Goal: Contribute content

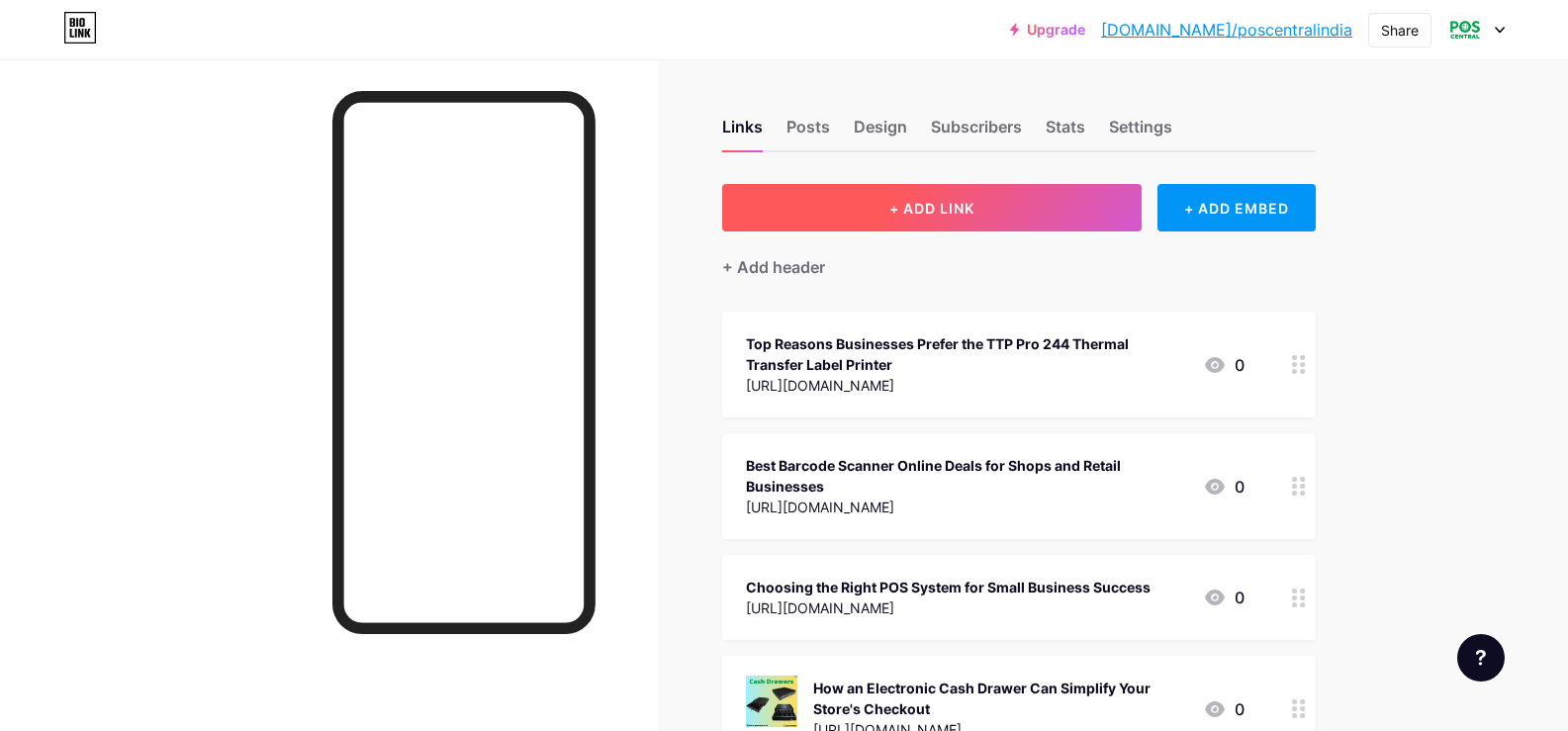
click at [942, 207] on span "+ ADD LINK" at bounding box center [932, 207] width 85 height 17
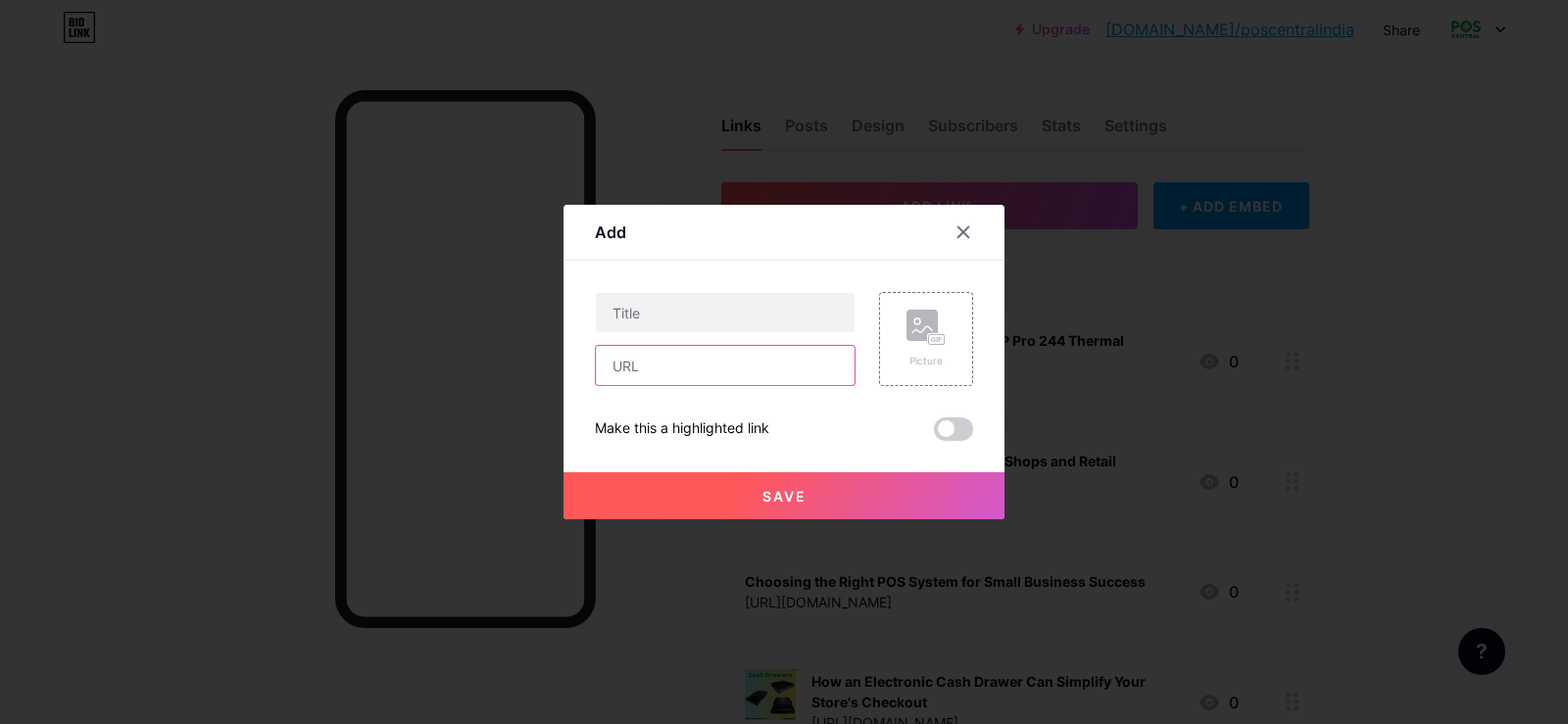
click at [611, 370] on input "text" at bounding box center [725, 365] width 259 height 40
paste input "[URL][DOMAIN_NAME]"
type input "[URL][DOMAIN_NAME]"
click at [637, 316] on input "text" at bounding box center [725, 313] width 259 height 40
paste input "What Makes a POS System a Smart Investment for Your Store ?"
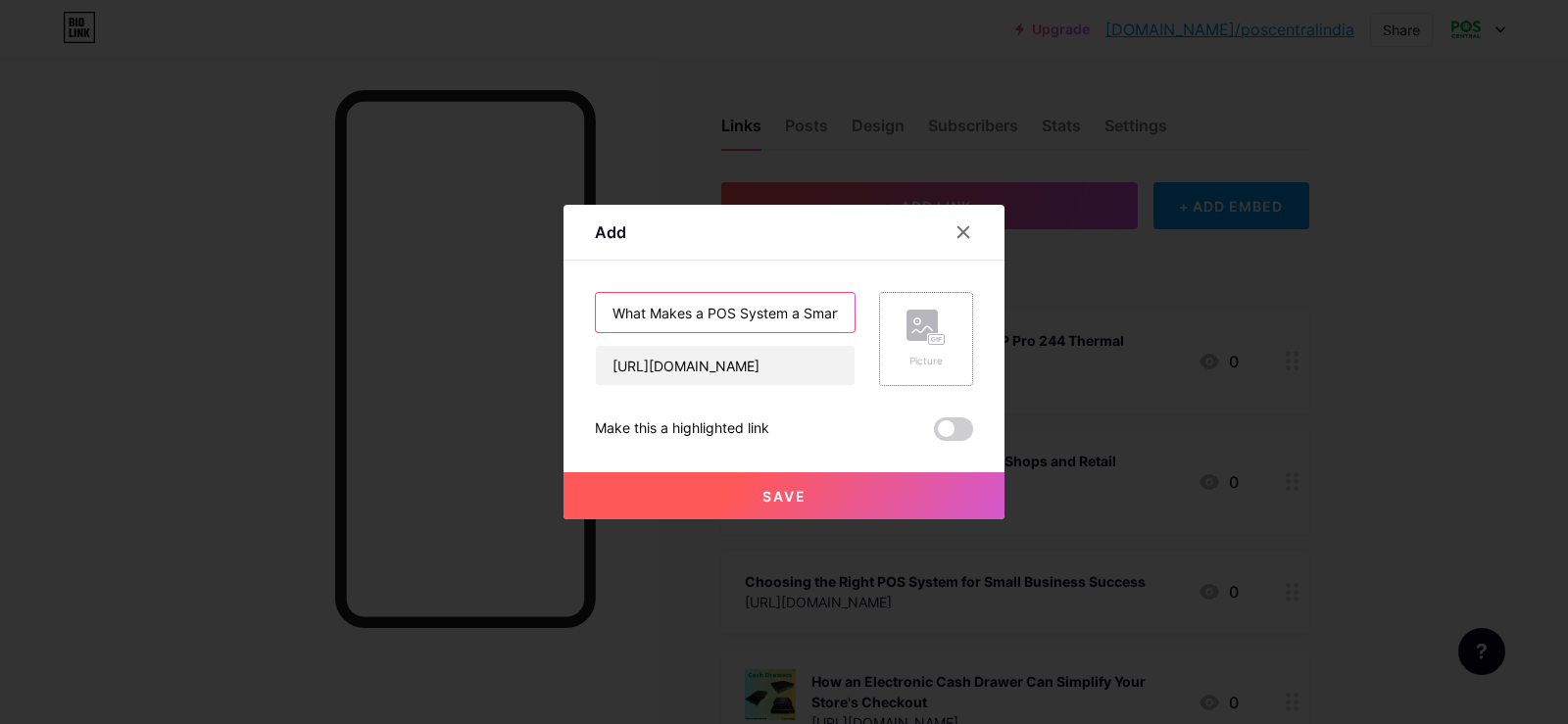
scroll to position [0, 184]
type input "What Makes a POS System a Smart Investment for Your Store ?"
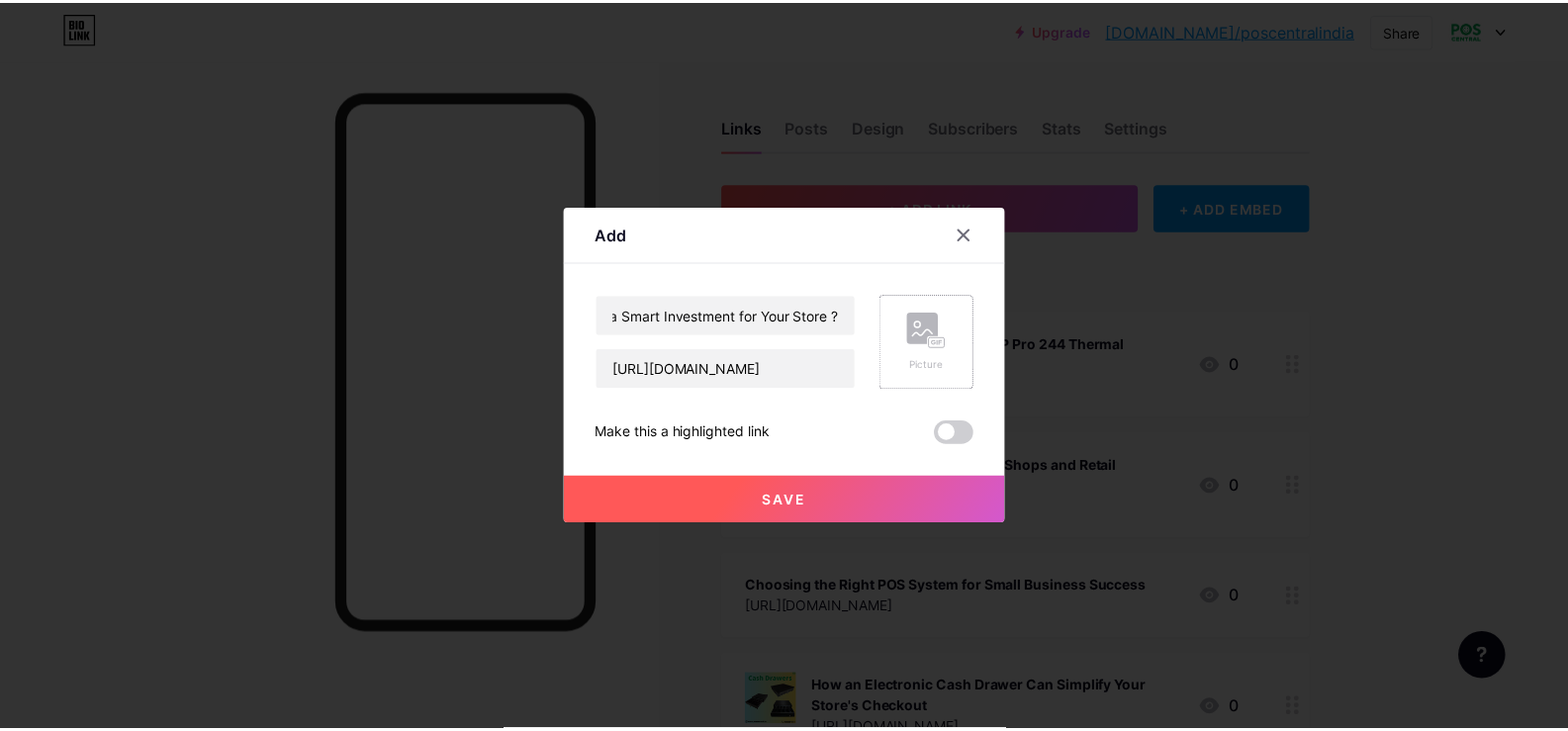
scroll to position [0, 0]
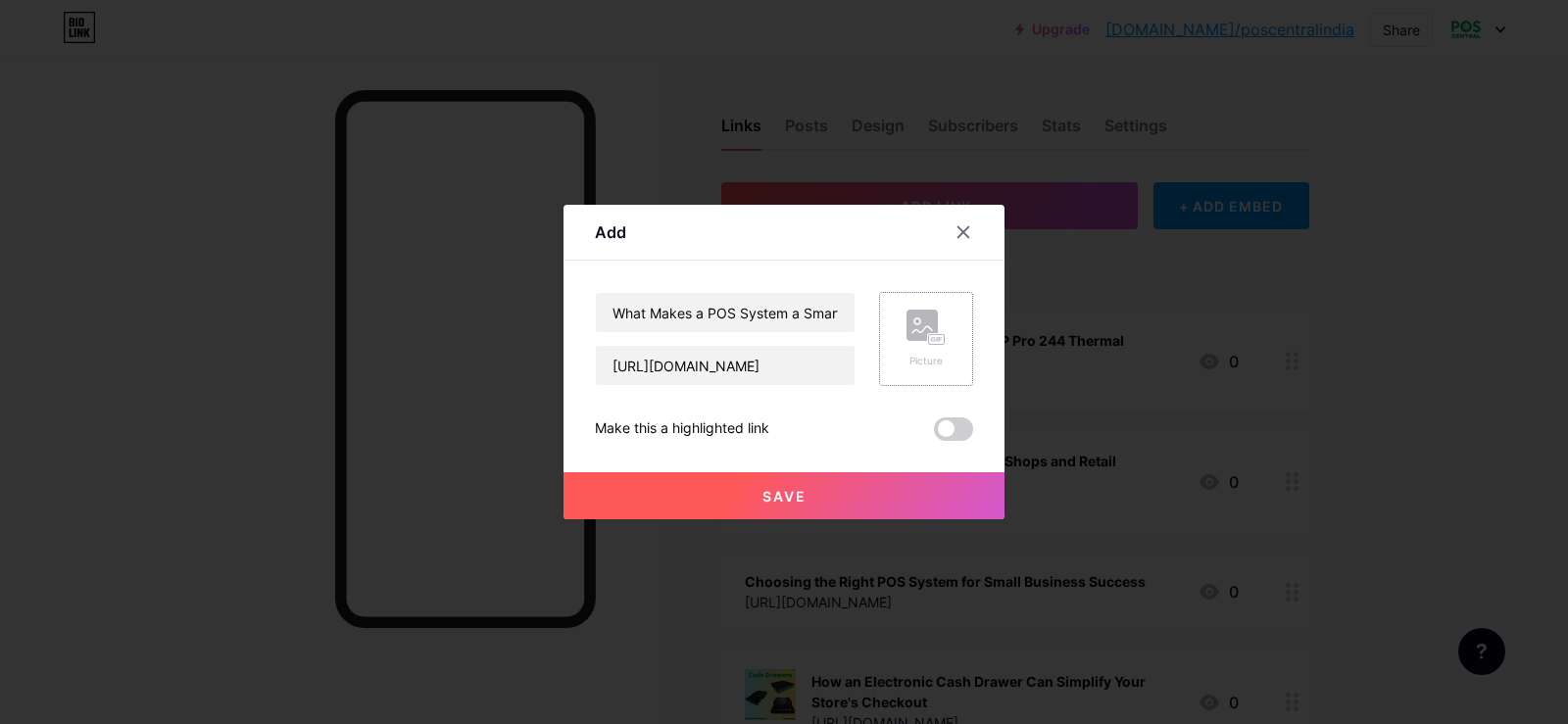
click at [920, 333] on rect at bounding box center [922, 325] width 32 height 32
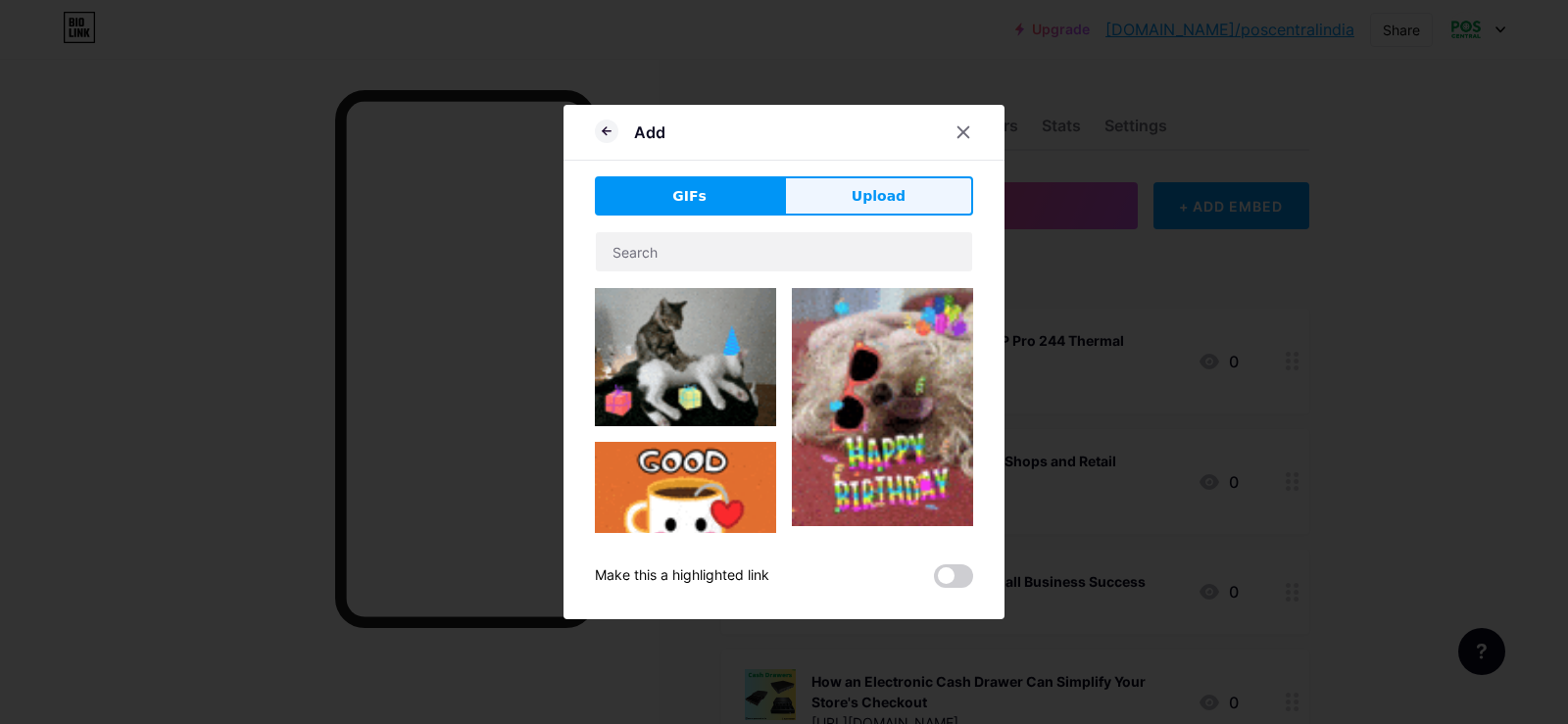
click at [911, 197] on button "Upload" at bounding box center [877, 197] width 189 height 40
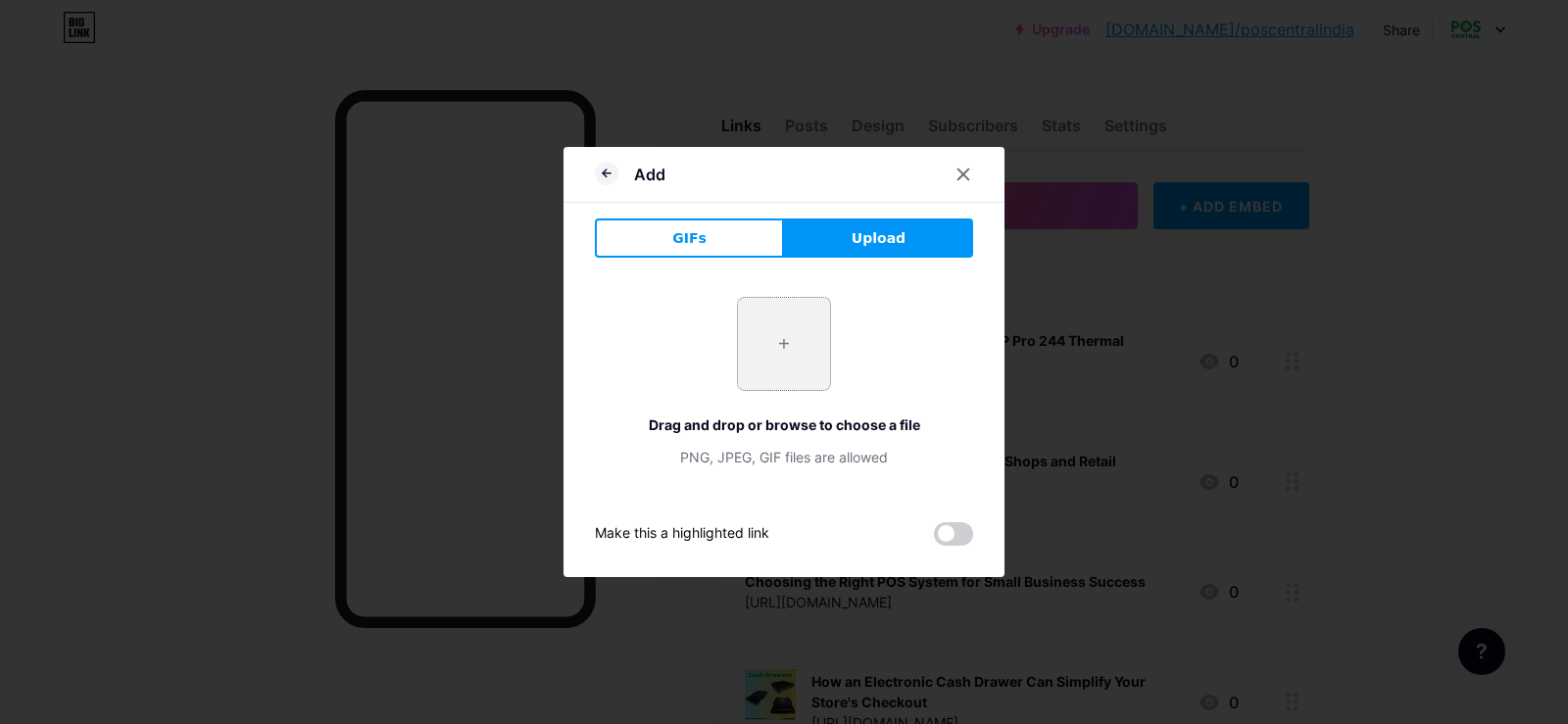
click at [774, 358] on input "file" at bounding box center [784, 344] width 92 height 92
type input "C:\fakepath\POS System.jpg"
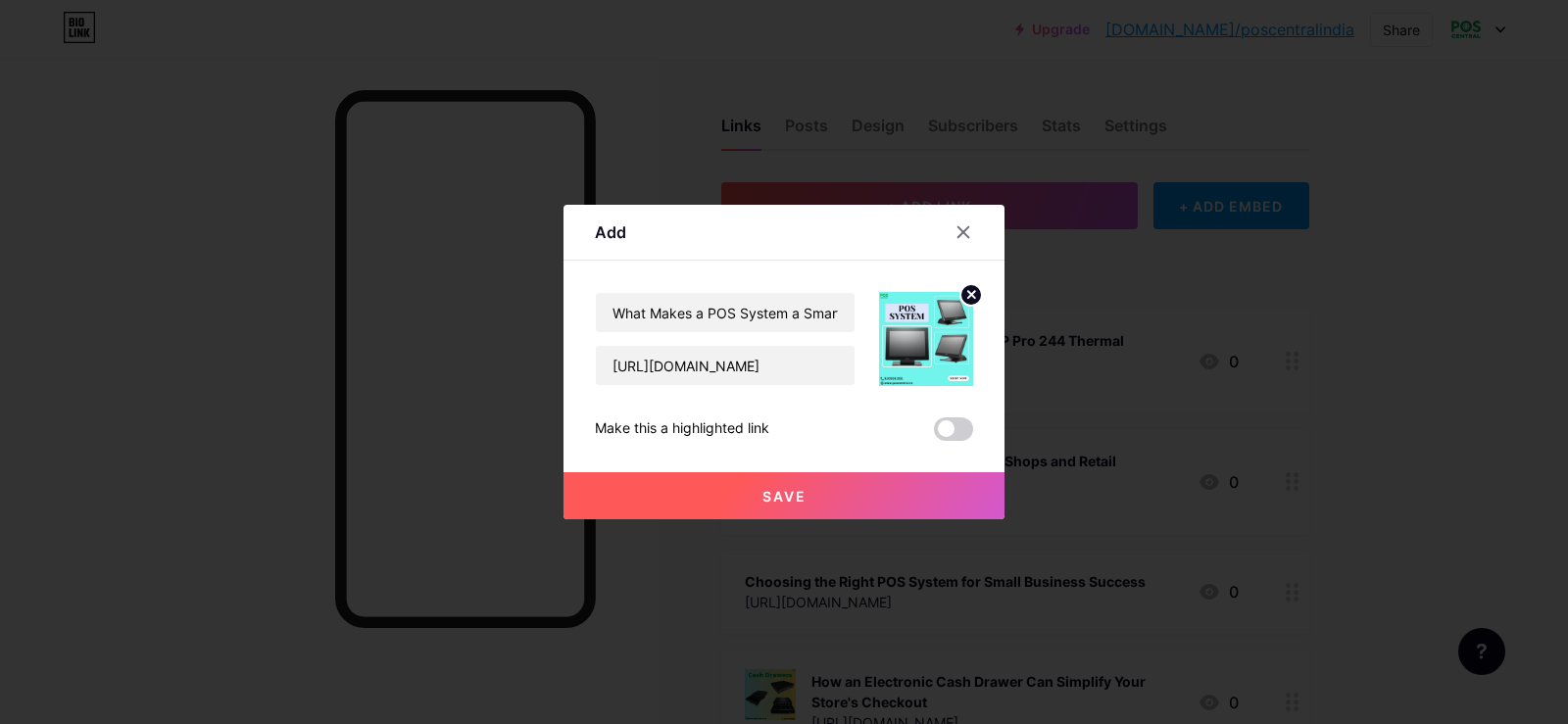
click at [800, 478] on button "Save" at bounding box center [784, 496] width 441 height 47
